Goal: Contribute content

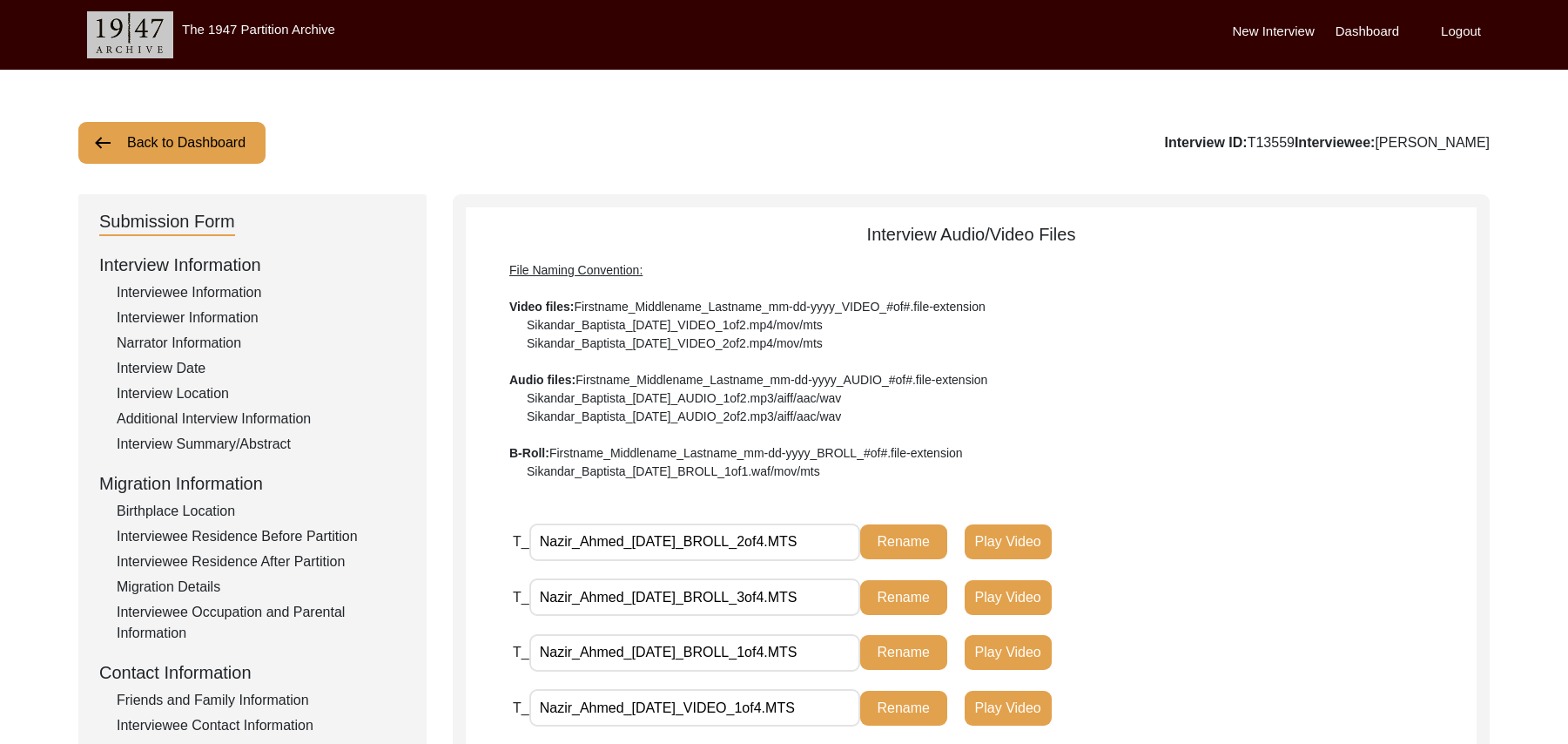
scroll to position [482, 0]
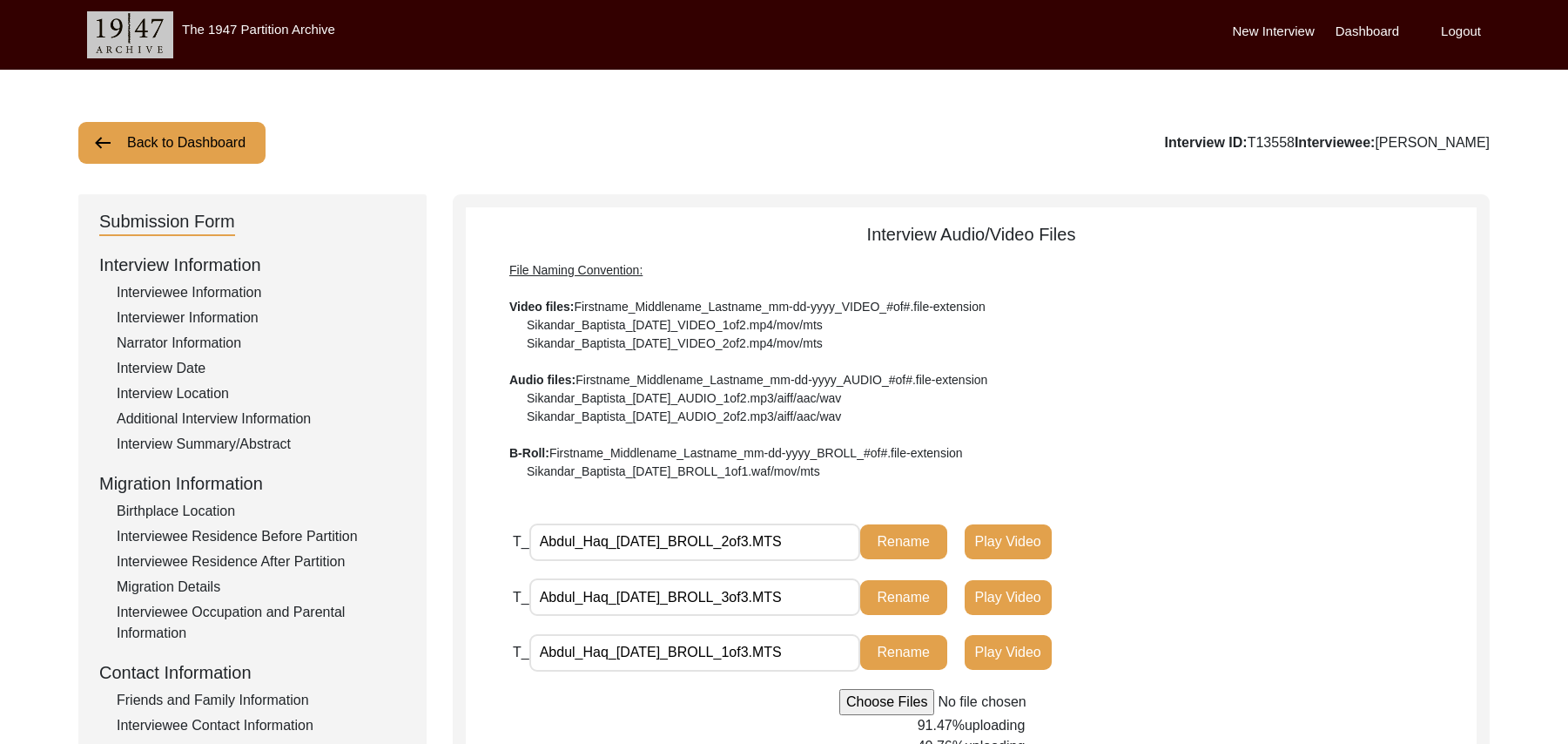
scroll to position [367, 0]
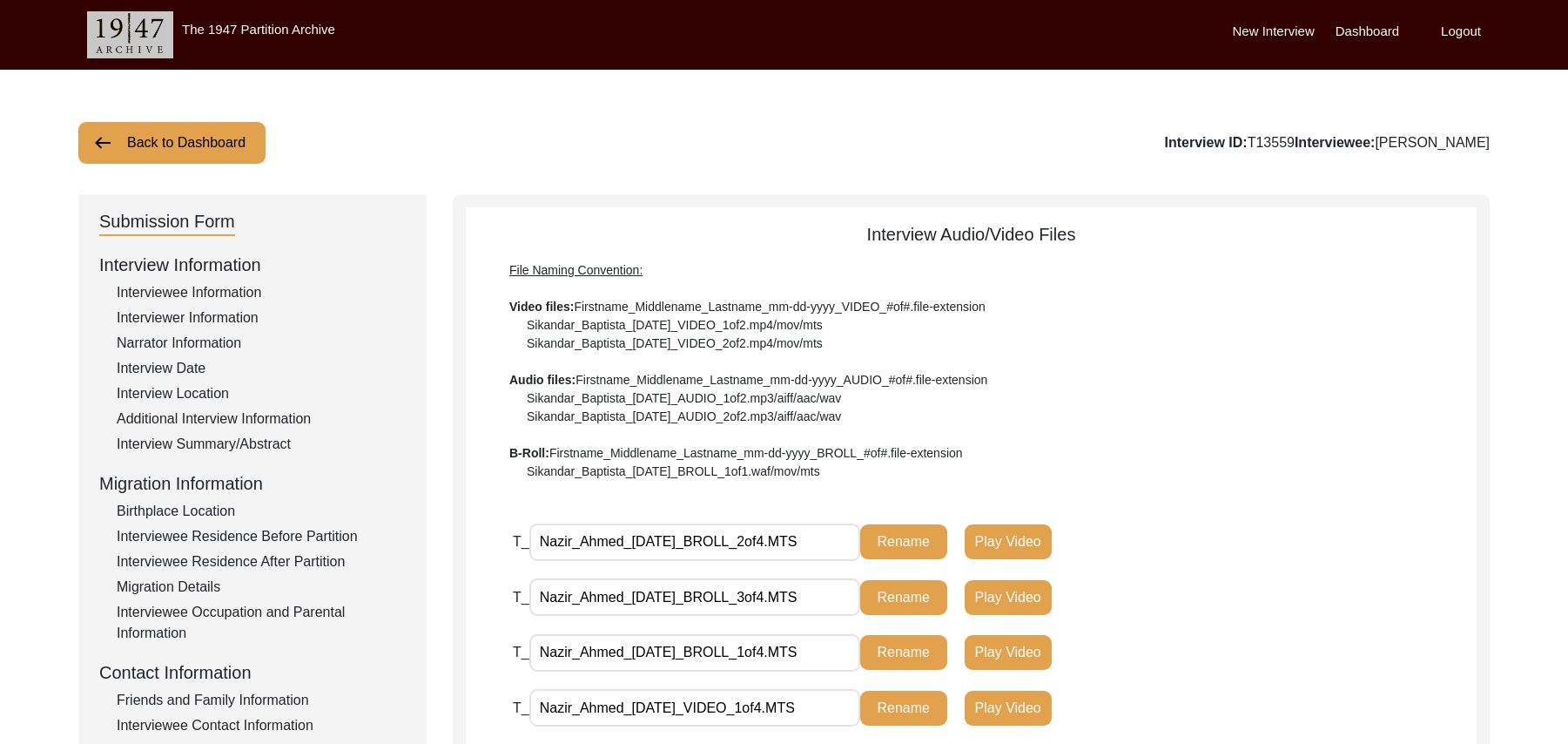
scroll to position [482, 0]
